Goal: Find specific page/section: Find specific page/section

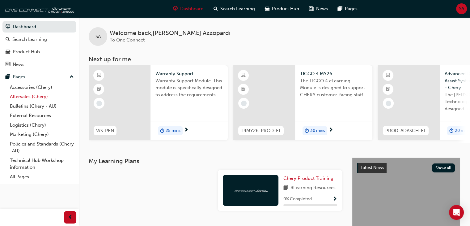
click at [20, 97] on link "Aftersales (Chery)" at bounding box center [41, 97] width 69 height 10
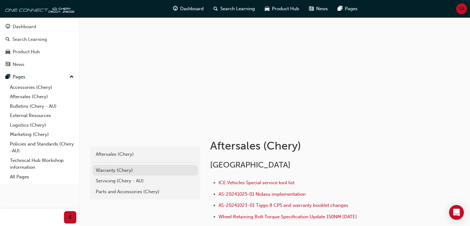
scroll to position [18, 0]
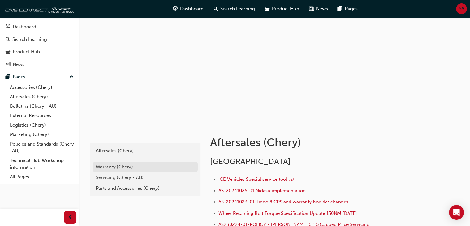
click at [118, 166] on div "Warranty (Chery)" at bounding box center [145, 166] width 99 height 7
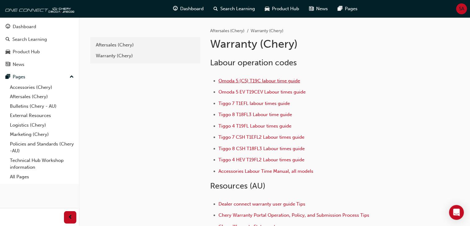
click at [281, 82] on span "Omoda 5 (C5) T19C labour time guide" at bounding box center [260, 81] width 82 height 6
